Goal: Task Accomplishment & Management: Manage account settings

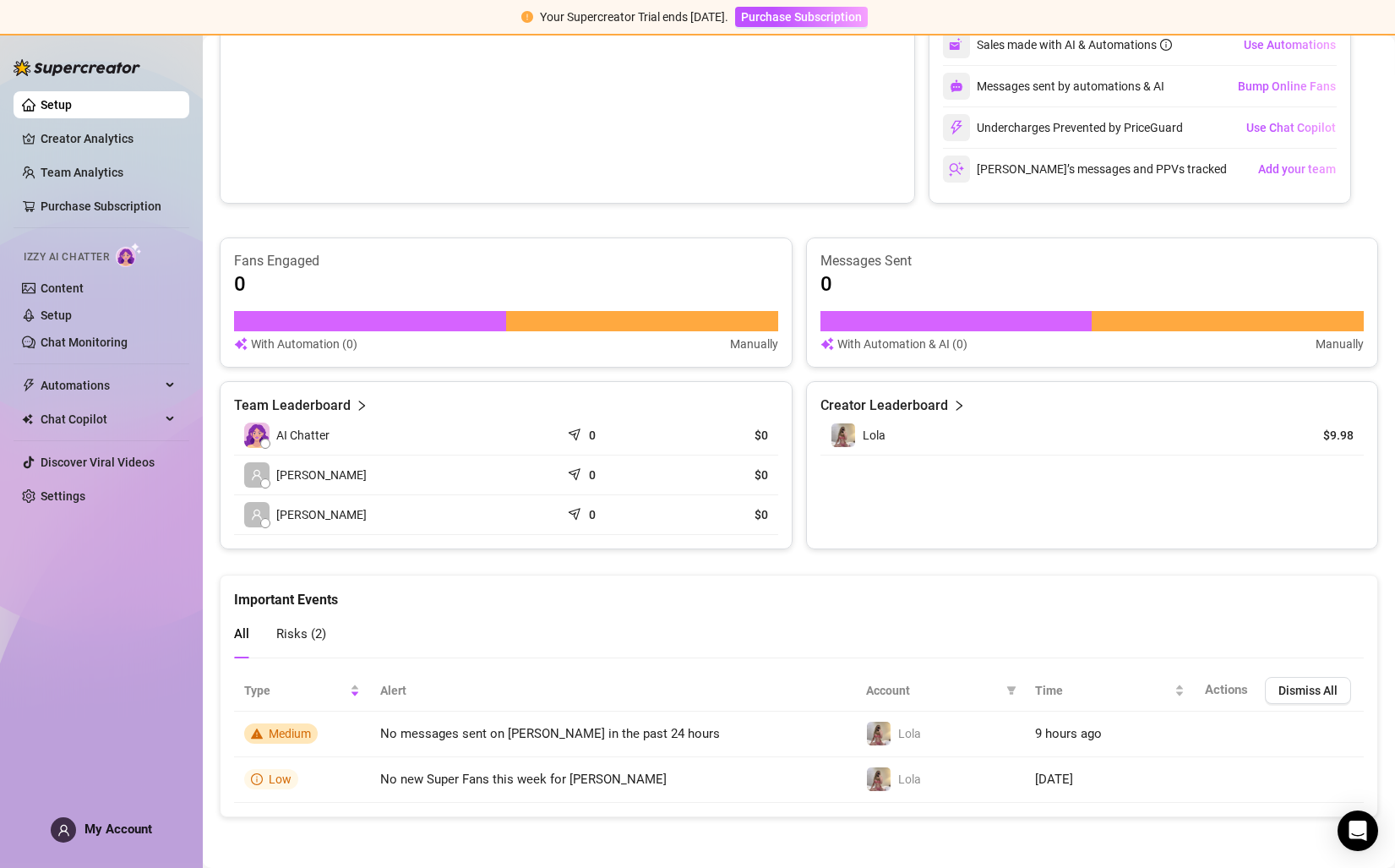
scroll to position [390, 0]
click at [847, 436] on img at bounding box center [843, 435] width 23 height 23
click at [45, 490] on link "Settings" at bounding box center [63, 496] width 45 height 13
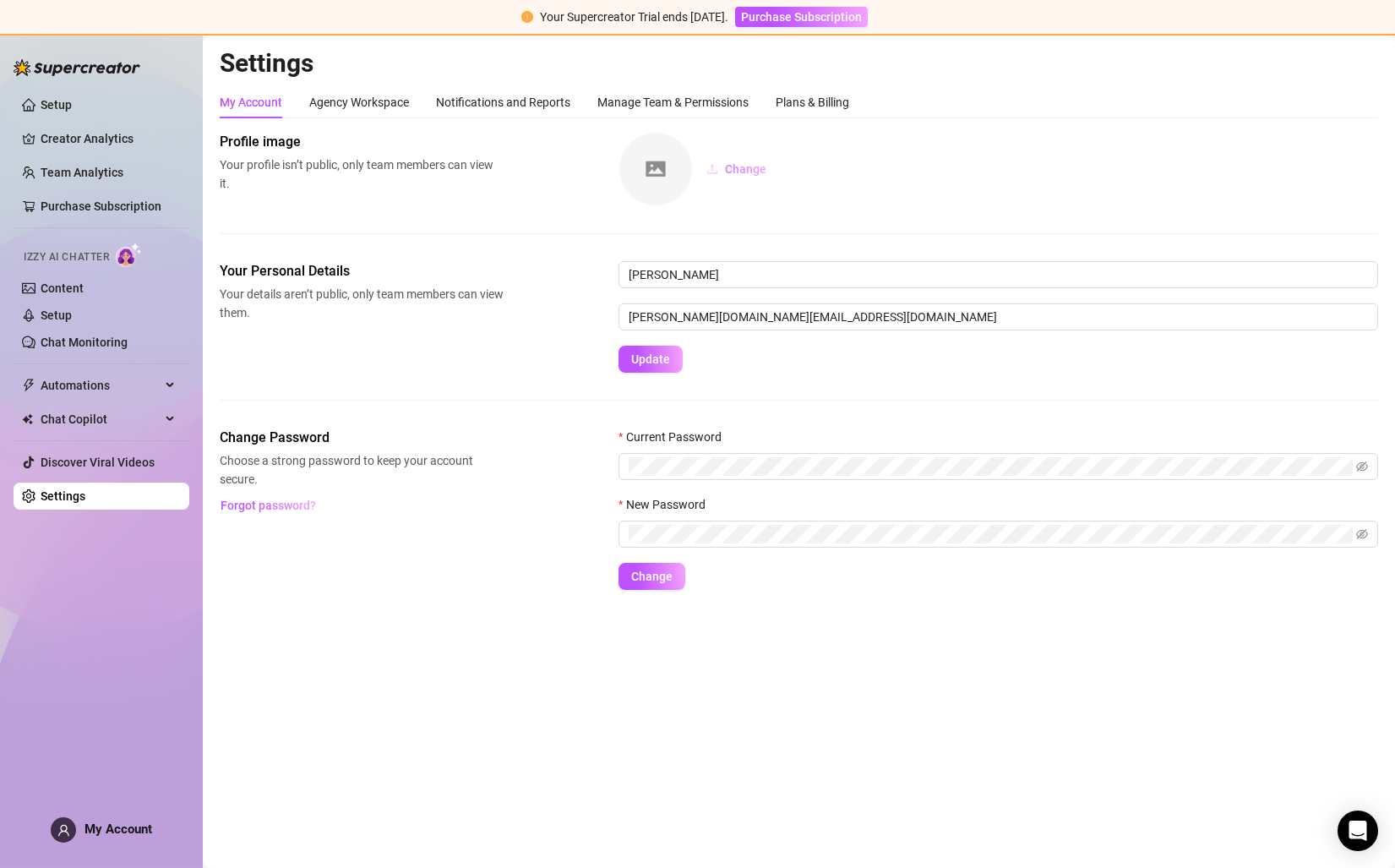
click at [750, 175] on span "Change" at bounding box center [746, 169] width 41 height 13
click at [823, 389] on div "Your Personal Details Your details aren’t public, only team members can view th…" at bounding box center [799, 344] width 1159 height 166
click at [336, 92] on div "Agency Workspace" at bounding box center [359, 102] width 100 height 32
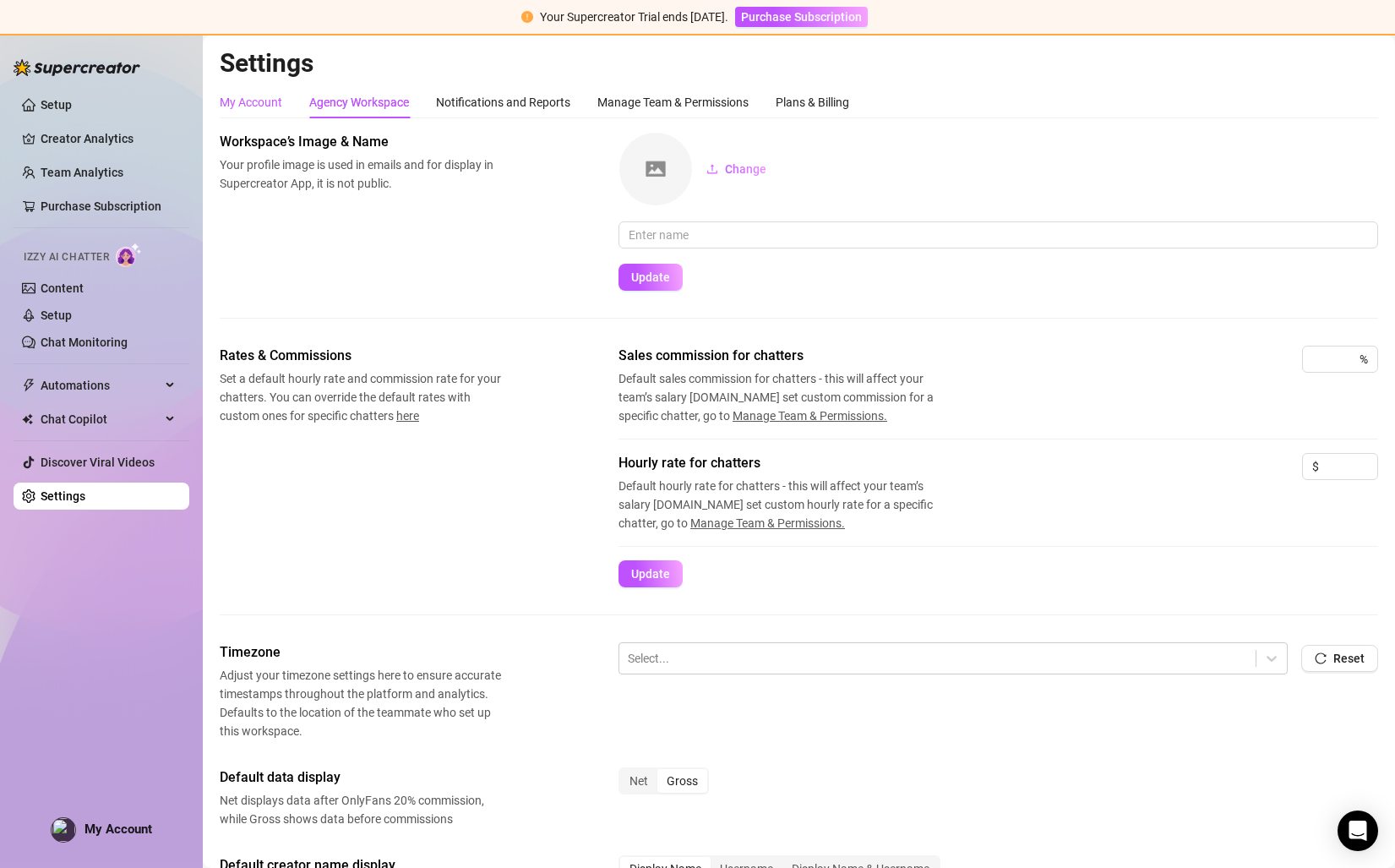
click at [266, 100] on div "My Account" at bounding box center [250, 102] width 63 height 19
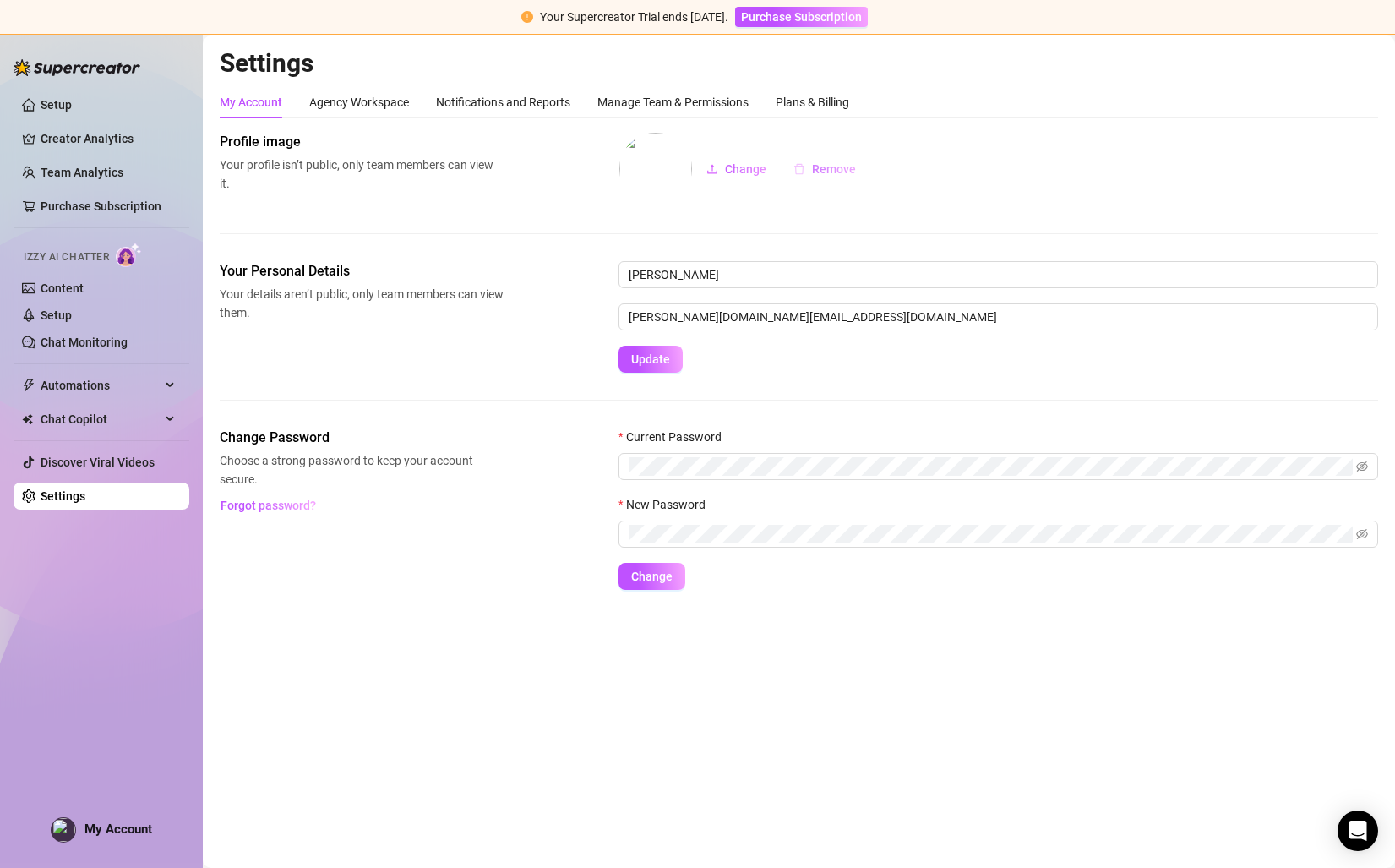
click at [831, 169] on span "Remove" at bounding box center [833, 169] width 44 height 13
click at [392, 102] on div "Agency Workspace" at bounding box center [359, 102] width 100 height 19
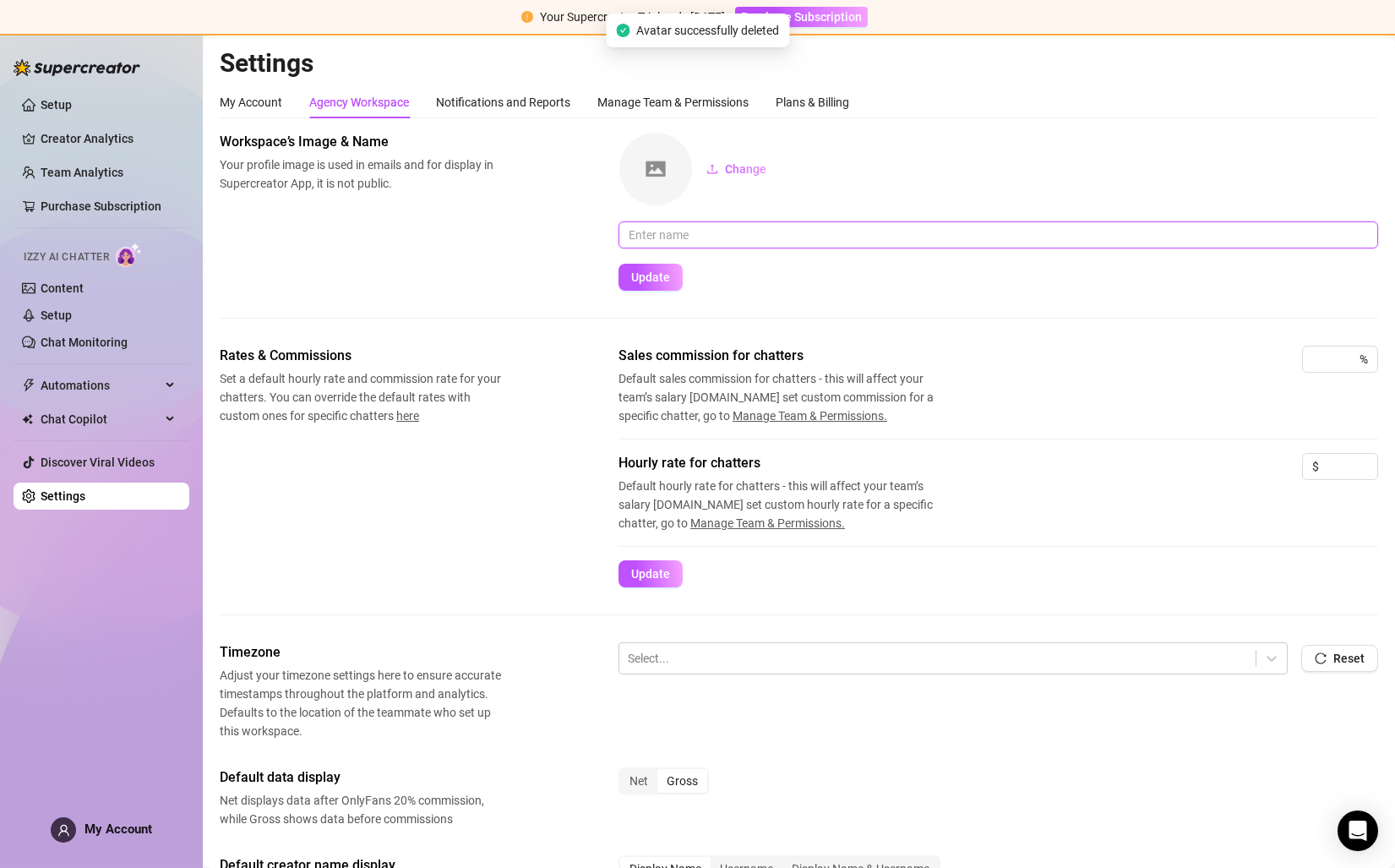
click at [698, 239] on input "text" at bounding box center [998, 235] width 760 height 27
type input "goldmuse"
click at [785, 269] on form "Change goldmuse Update" at bounding box center [998, 211] width 760 height 159
click at [725, 168] on span "Change" at bounding box center [746, 169] width 41 height 13
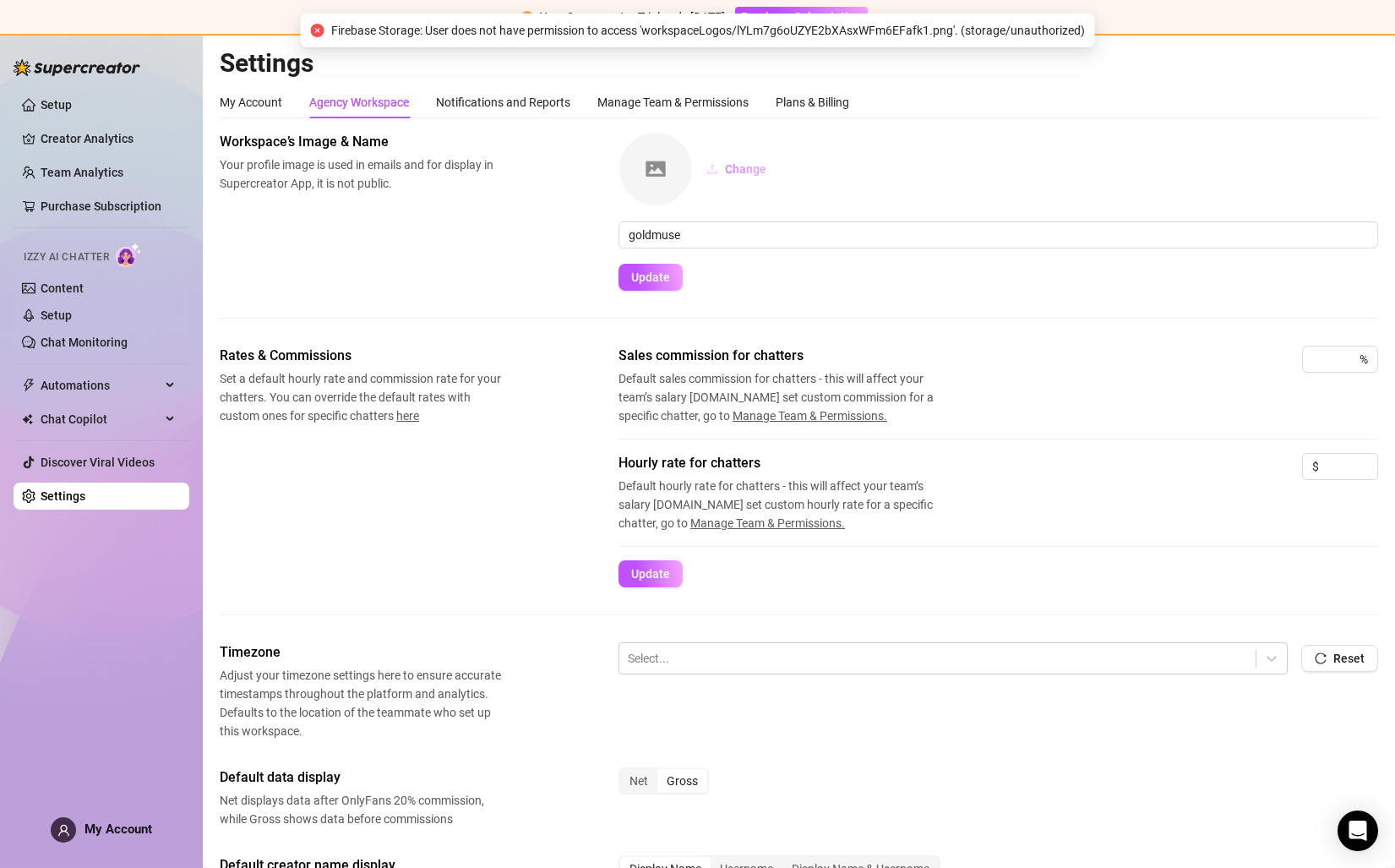
click at [722, 171] on button "Change" at bounding box center [735, 168] width 87 height 27
click at [969, 78] on h2 "Settings" at bounding box center [799, 64] width 1159 height 32
